Goal: Information Seeking & Learning: Learn about a topic

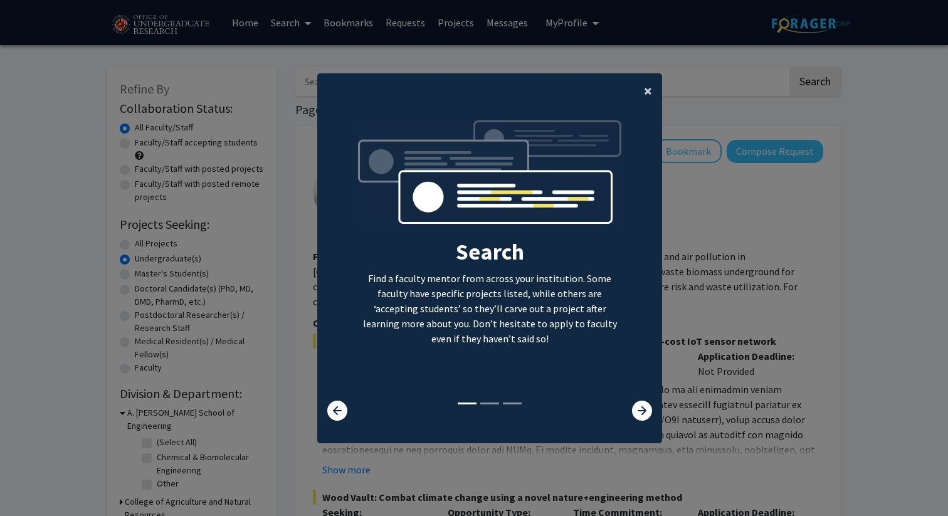
click at [643, 90] on button "×" at bounding box center [648, 90] width 28 height 35
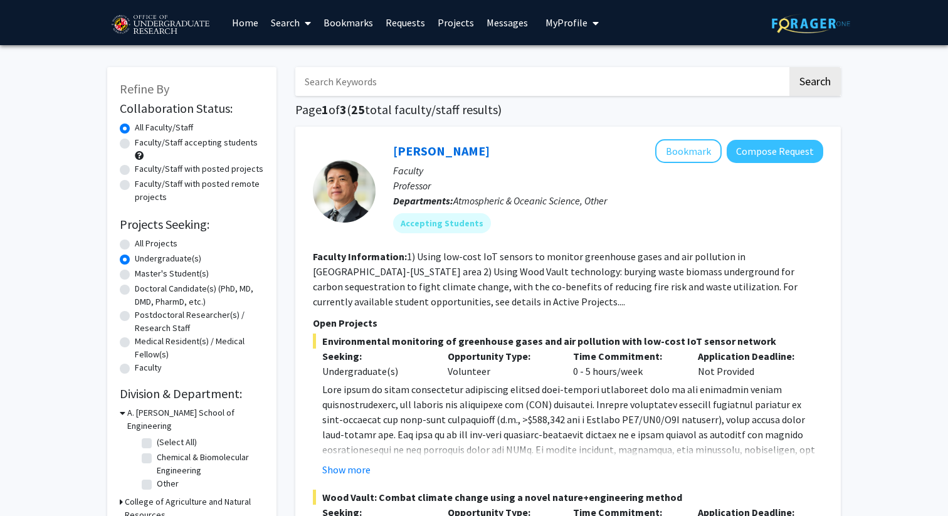
click at [135, 142] on label "Faculty/Staff accepting students" at bounding box center [196, 142] width 123 height 13
click at [135, 142] on input "Faculty/Staff accepting students" at bounding box center [139, 140] width 8 height 8
radio input "true"
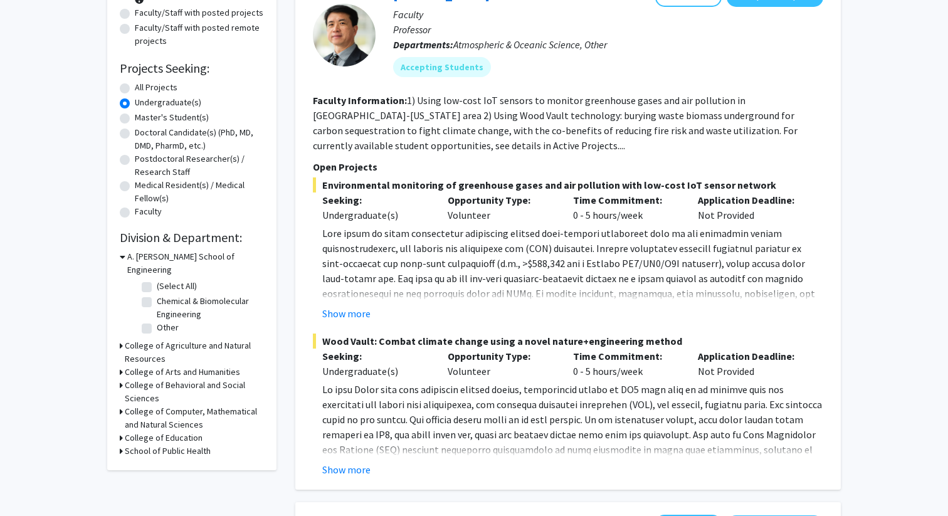
scroll to position [157, 0]
click at [125, 404] on h3 "College of Computer, Mathematical and Natural Sciences" at bounding box center [194, 417] width 139 height 26
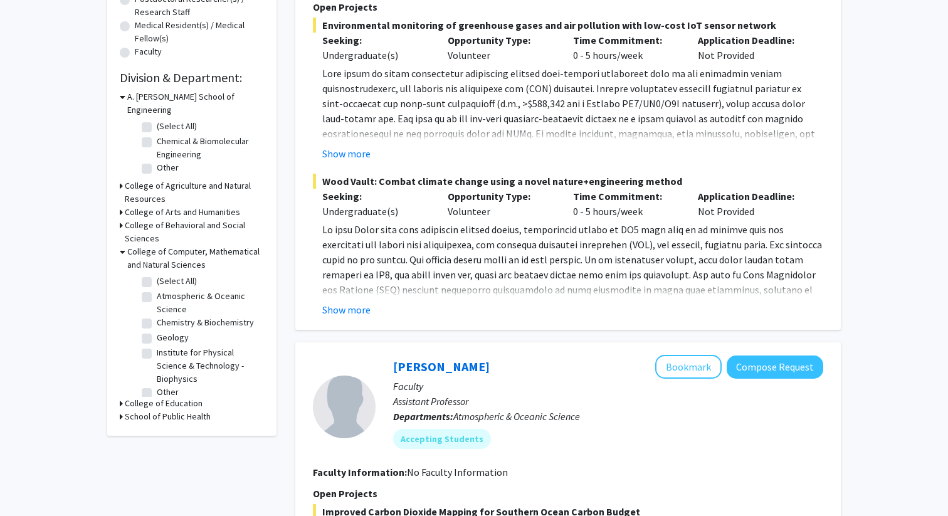
scroll to position [317, 0]
click at [157, 315] on label "Chemistry & Biochemistry" at bounding box center [205, 321] width 97 height 13
click at [157, 315] on input "Chemistry & Biochemistry" at bounding box center [161, 319] width 8 height 8
checkbox input "true"
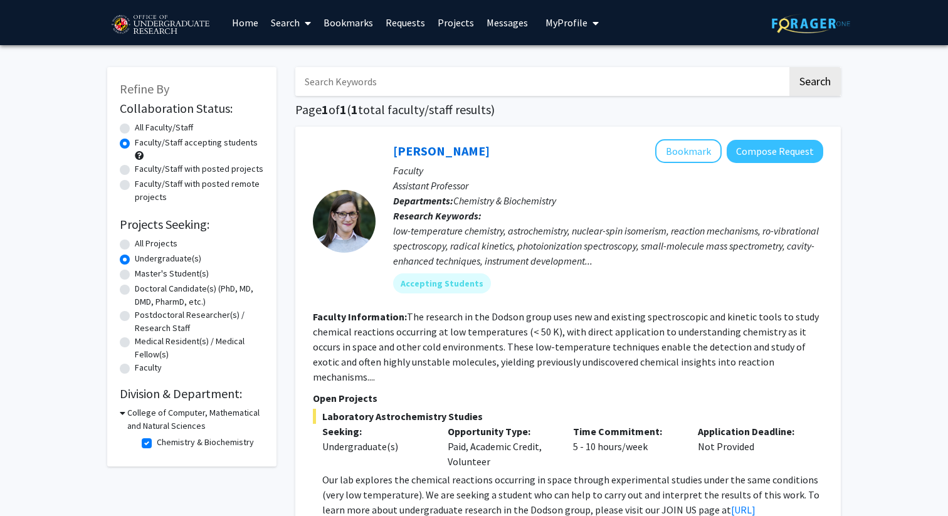
click at [128, 418] on h3 "College of Computer, Mathematical and Natural Sciences" at bounding box center [195, 419] width 137 height 26
click at [126, 417] on h3 "College of Computer, Mathematical and Natural Sciences" at bounding box center [194, 419] width 139 height 26
click at [157, 444] on label "Chemistry & Biochemistry" at bounding box center [205, 442] width 97 height 13
click at [157, 444] on input "Chemistry & Biochemistry" at bounding box center [161, 440] width 8 height 8
checkbox input "false"
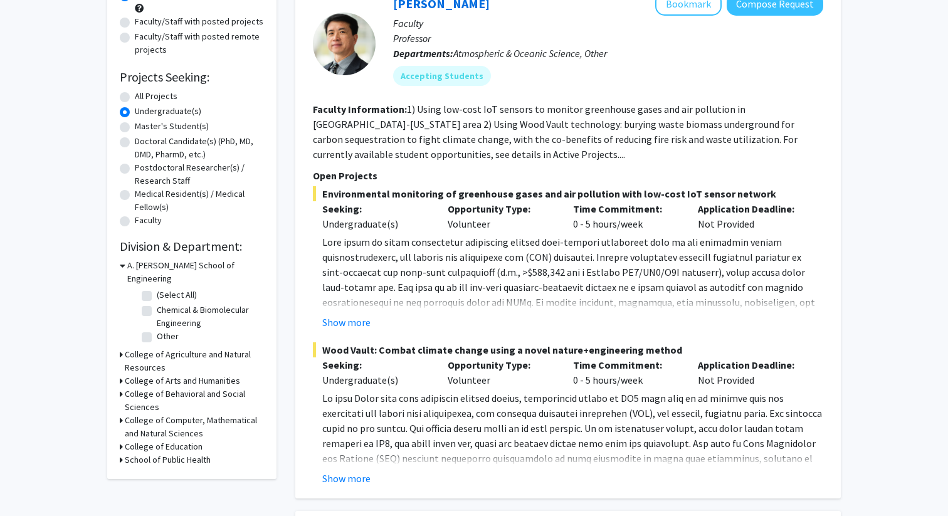
scroll to position [149, 0]
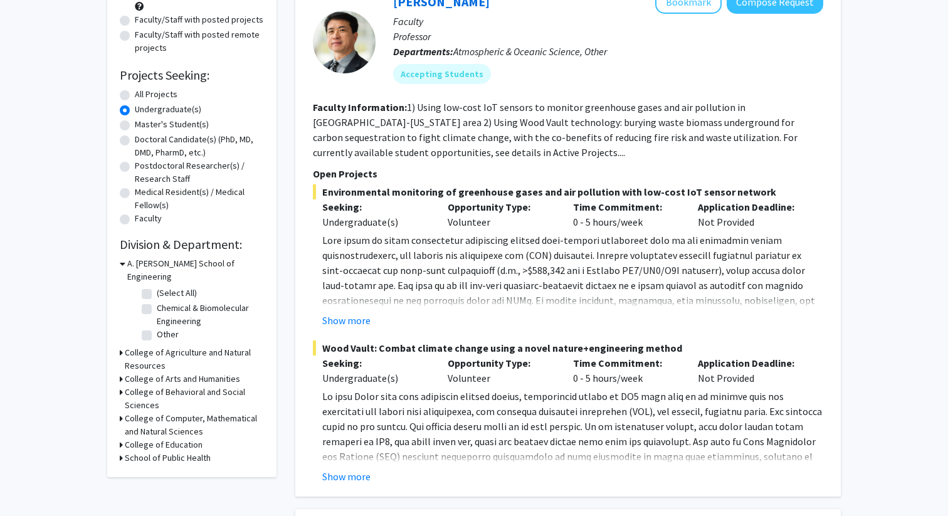
click at [158, 451] on h3 "School of Public Health" at bounding box center [168, 457] width 86 height 13
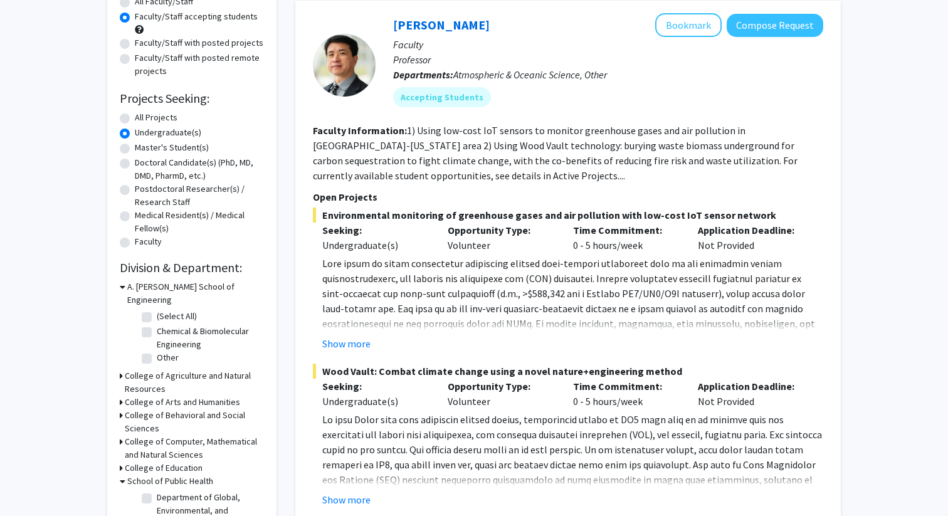
scroll to position [83, 0]
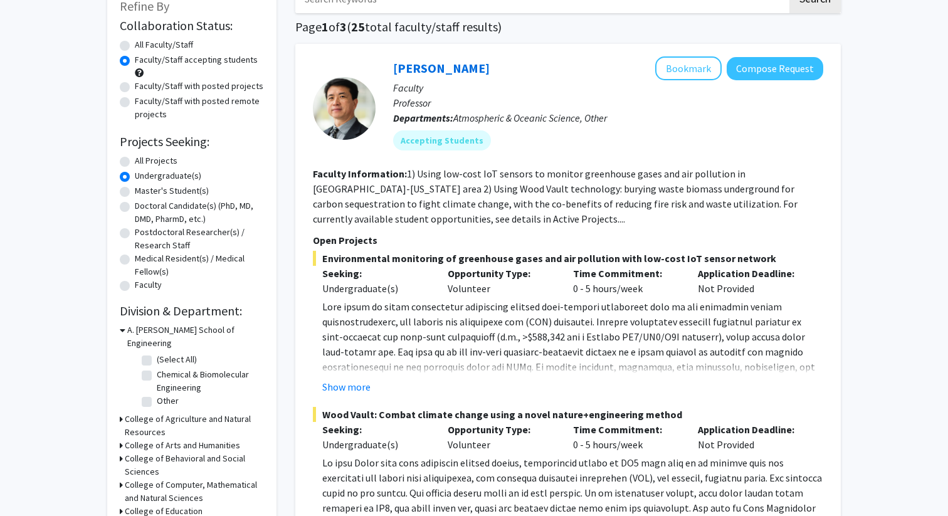
click at [155, 47] on label "All Faculty/Staff" at bounding box center [164, 44] width 58 height 13
click at [143, 46] on input "All Faculty/Staff" at bounding box center [139, 42] width 8 height 8
radio input "true"
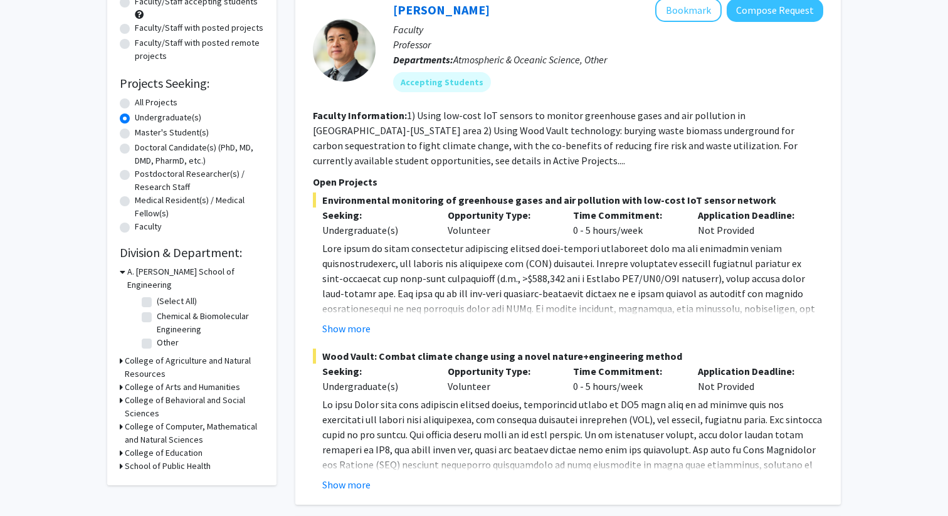
scroll to position [177, 0]
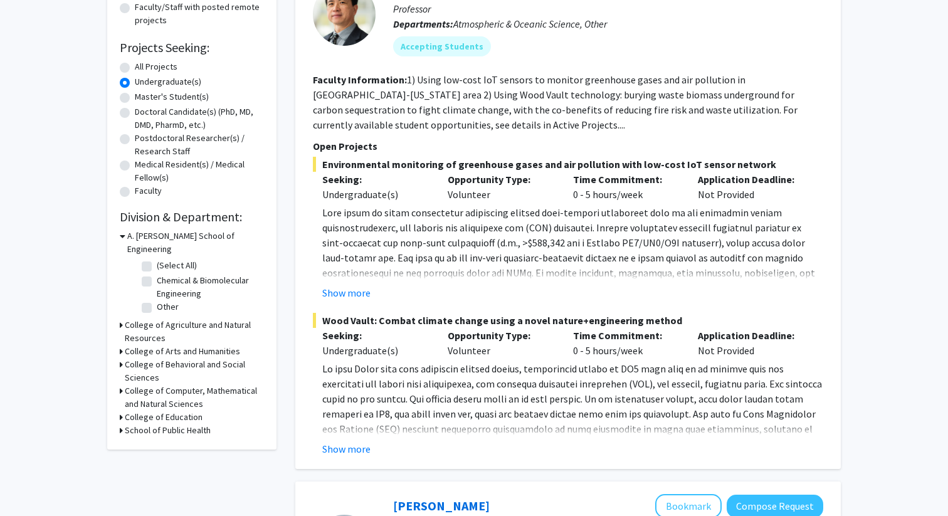
click at [138, 364] on h3 "College of Behavioral and Social Sciences" at bounding box center [194, 371] width 139 height 26
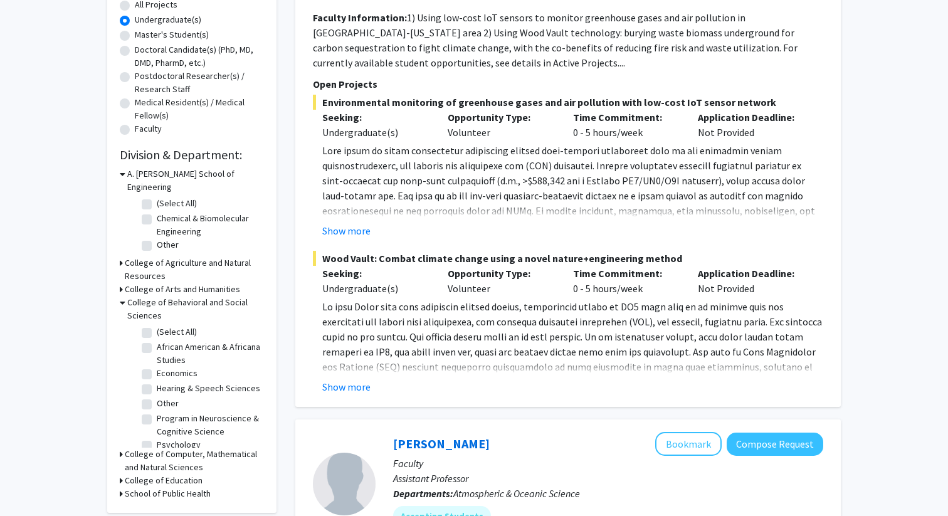
scroll to position [9, 0]
click at [157, 403] on label "Program in Neuroscience & Cognitive Science" at bounding box center [209, 416] width 104 height 26
click at [157, 403] on input "Program in Neuroscience & Cognitive Science" at bounding box center [161, 407] width 8 height 8
checkbox input "true"
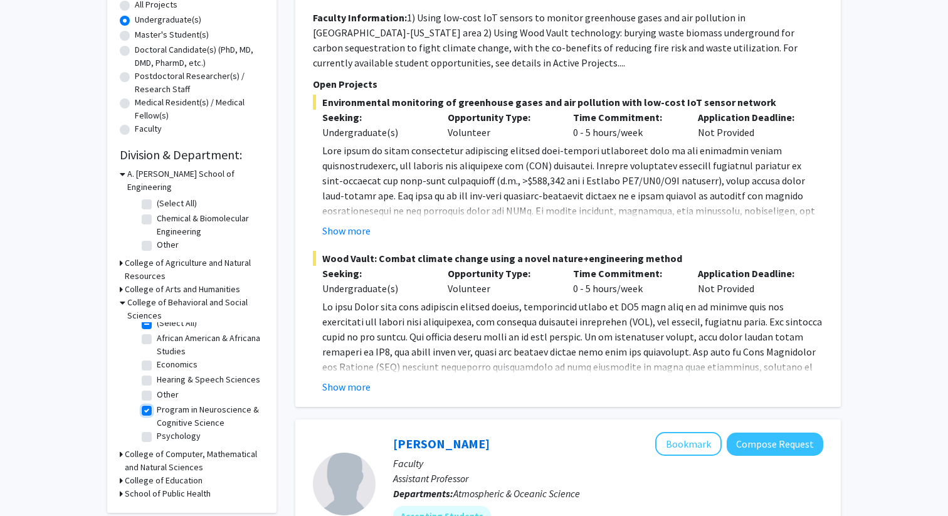
checkbox input "true"
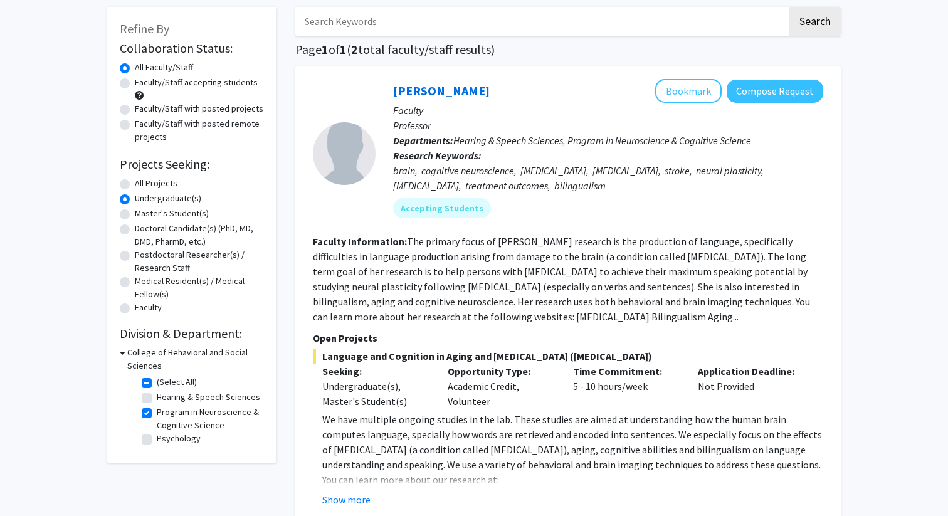
scroll to position [58, 0]
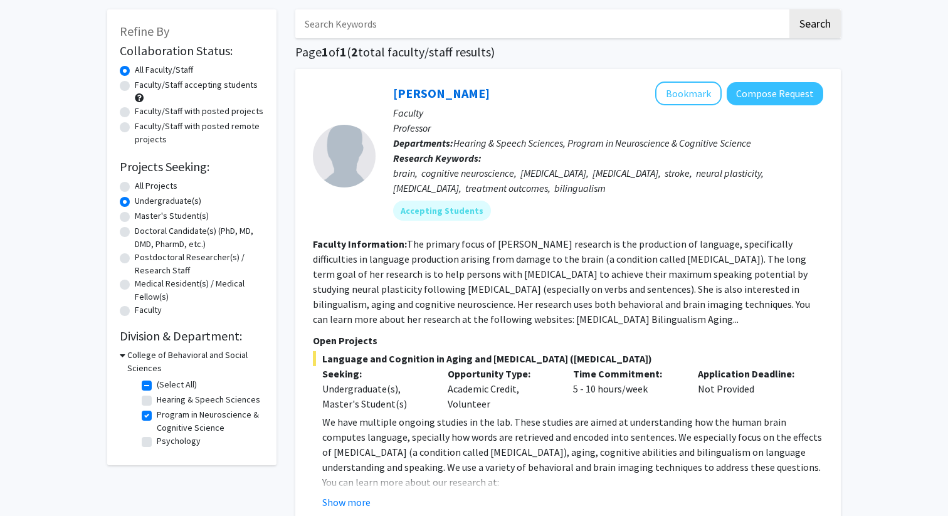
click at [157, 416] on label "Program in Neuroscience & Cognitive Science" at bounding box center [209, 421] width 104 height 26
click at [157, 416] on input "Program in Neuroscience & Cognitive Science" at bounding box center [161, 412] width 8 height 8
checkbox input "false"
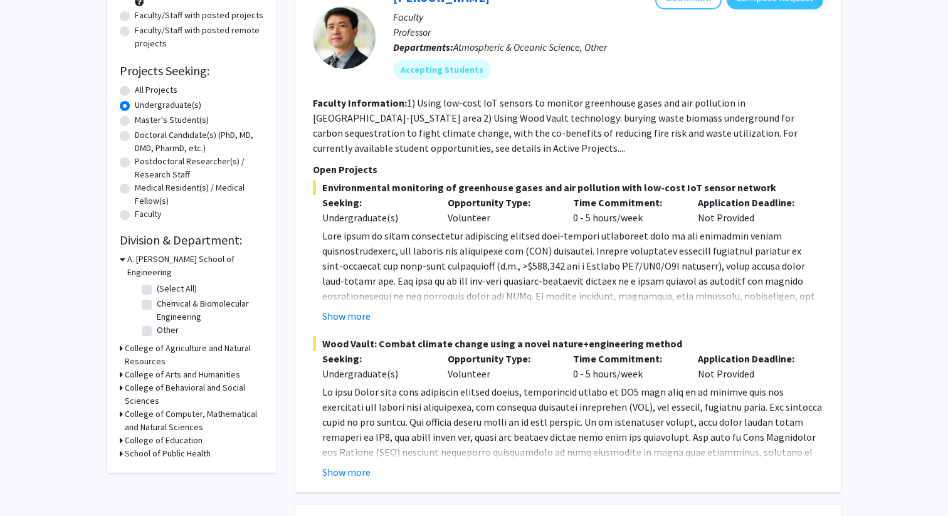
scroll to position [154, 0]
click at [162, 407] on h3 "College of Computer, Mathematical and Natural Sciences" at bounding box center [194, 420] width 139 height 26
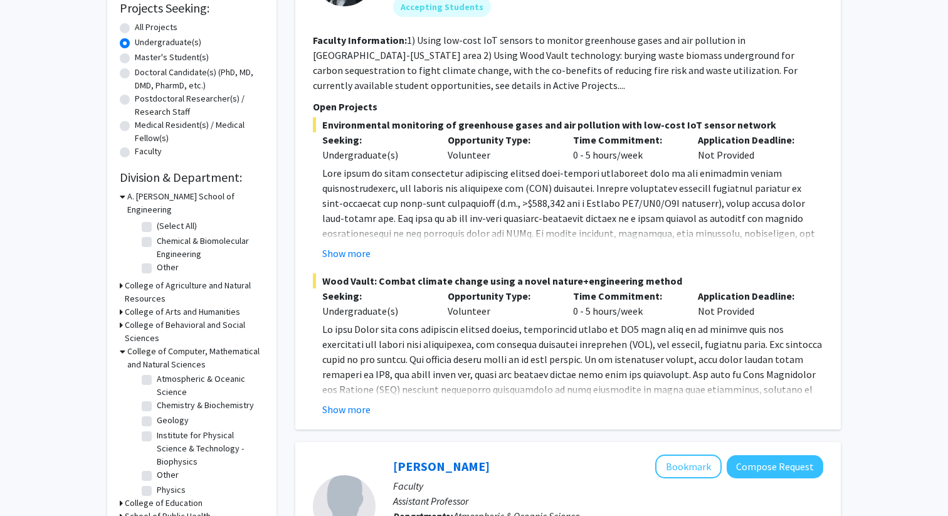
scroll to position [22, 0]
click at [157, 394] on label "Chemistry & Biochemistry" at bounding box center [205, 400] width 97 height 13
click at [157, 394] on input "Chemistry & Biochemistry" at bounding box center [161, 398] width 8 height 8
checkbox input "true"
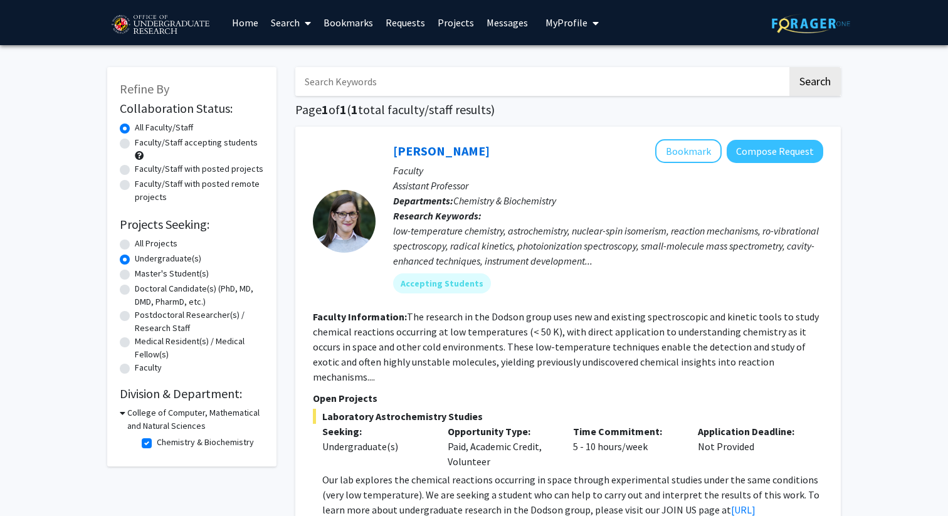
click at [159, 244] on label "All Projects" at bounding box center [156, 243] width 43 height 13
click at [143, 244] on input "All Projects" at bounding box center [139, 241] width 8 height 8
radio input "true"
click at [157, 443] on label "Chemistry & Biochemistry" at bounding box center [205, 442] width 97 height 13
click at [157, 443] on input "Chemistry & Biochemistry" at bounding box center [161, 440] width 8 height 8
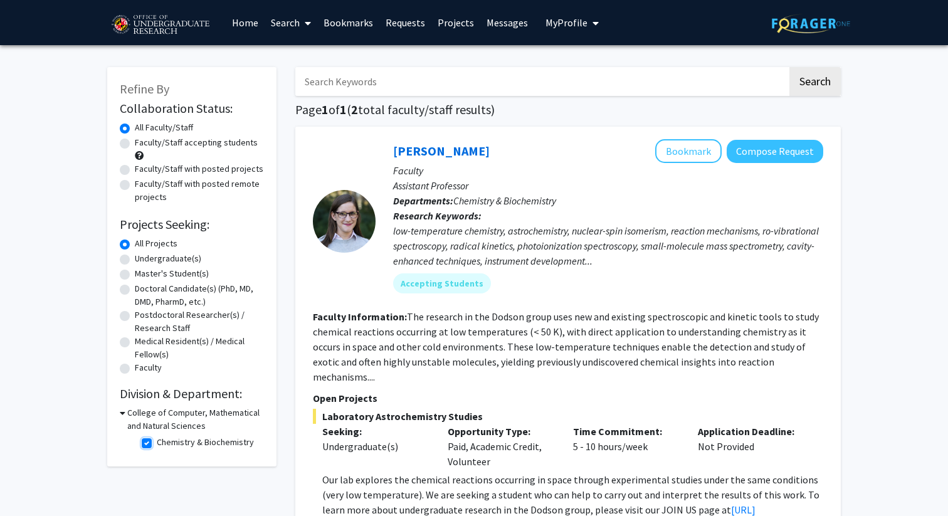
checkbox input "false"
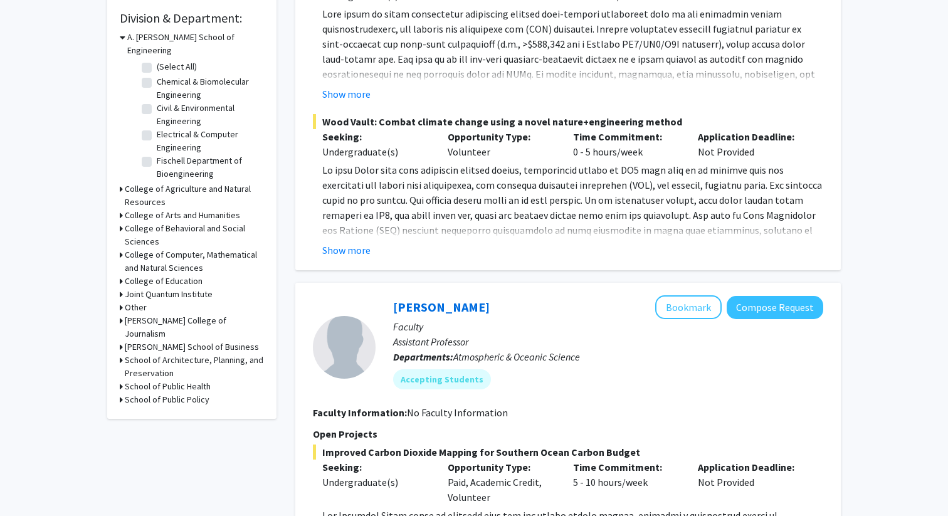
scroll to position [382, 0]
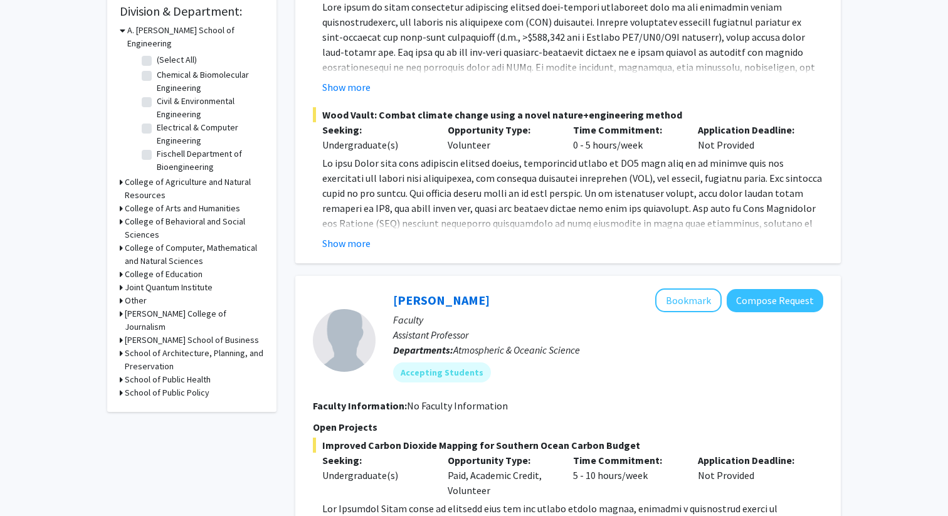
click at [148, 241] on h3 "College of Computer, Mathematical and Natural Sciences" at bounding box center [194, 254] width 139 height 26
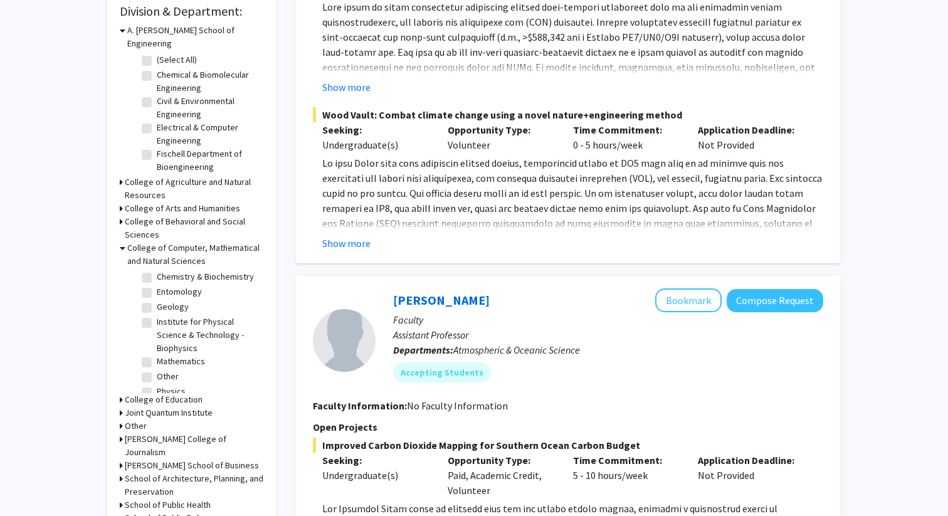
scroll to position [108, 0]
click at [149, 219] on h3 "College of Behavioral and Social Sciences" at bounding box center [194, 228] width 139 height 26
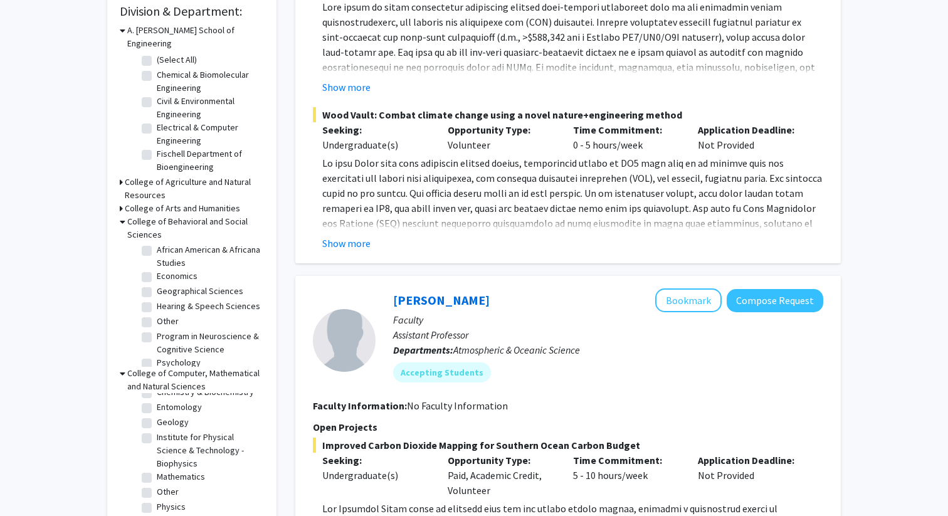
scroll to position [24, 0]
click at [157, 322] on label "Program in Neuroscience & Cognitive Science" at bounding box center [209, 335] width 104 height 26
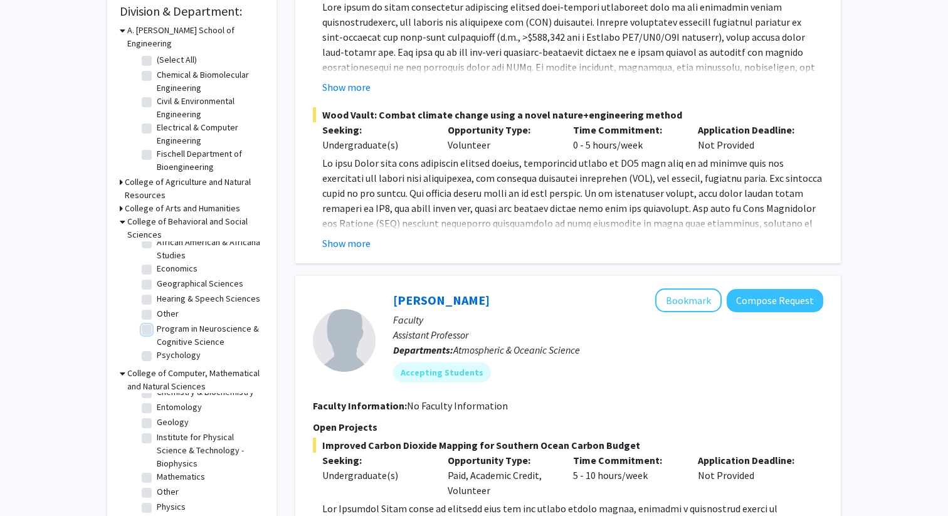
click at [157, 322] on input "Program in Neuroscience & Cognitive Science" at bounding box center [161, 326] width 8 height 8
checkbox input "true"
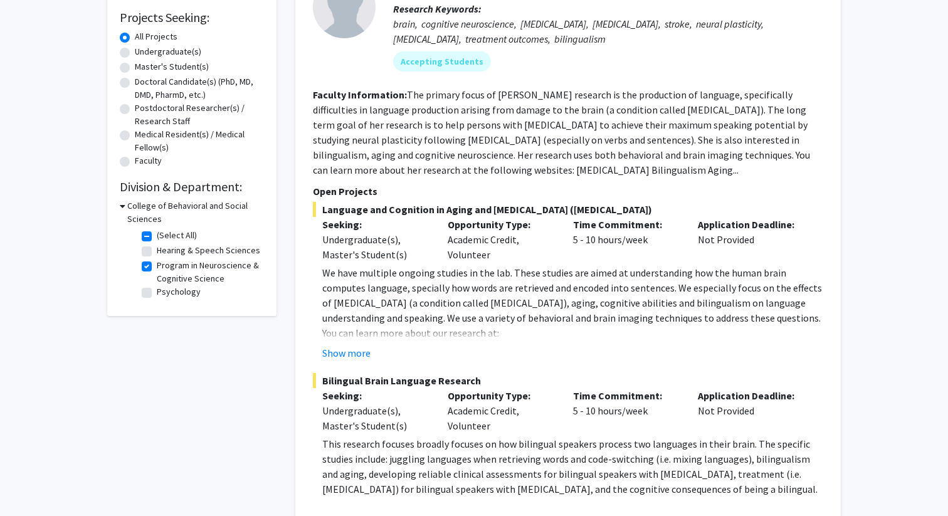
scroll to position [210, 0]
